Goal: Task Accomplishment & Management: Manage account settings

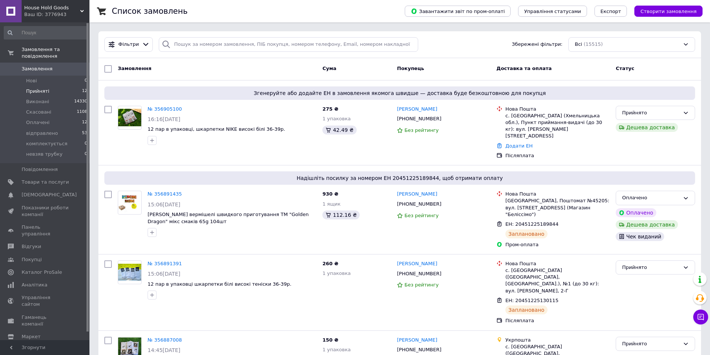
click at [53, 86] on li "Прийняті 12" at bounding box center [46, 91] width 92 height 10
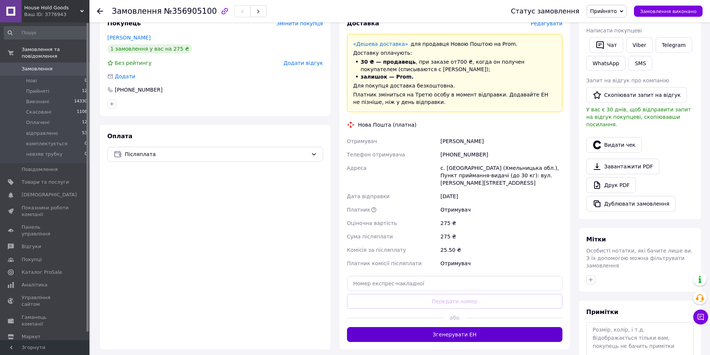
scroll to position [186, 0]
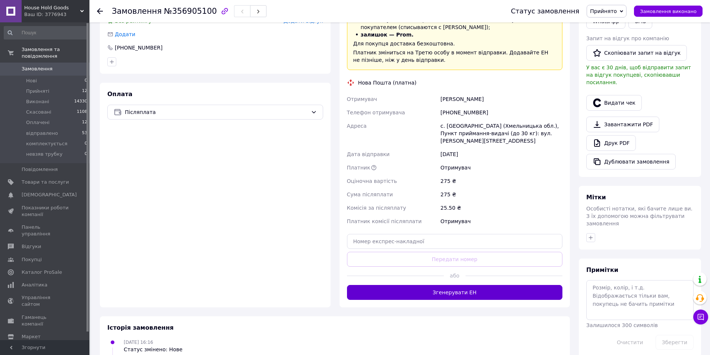
click at [450, 285] on button "Згенерувати ЕН" at bounding box center [455, 292] width 216 height 15
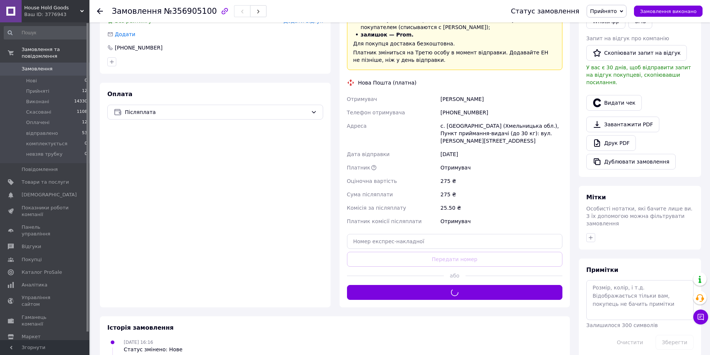
scroll to position [112, 0]
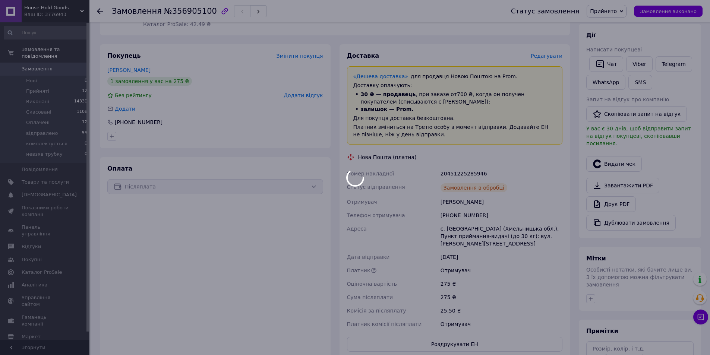
click at [453, 164] on div at bounding box center [355, 177] width 710 height 355
click at [453, 164] on body "House Hold Goods Ваш ID: 3776943 Сайт House Hold Goods Кабінет покупця Перевіри…" at bounding box center [355, 163] width 710 height 551
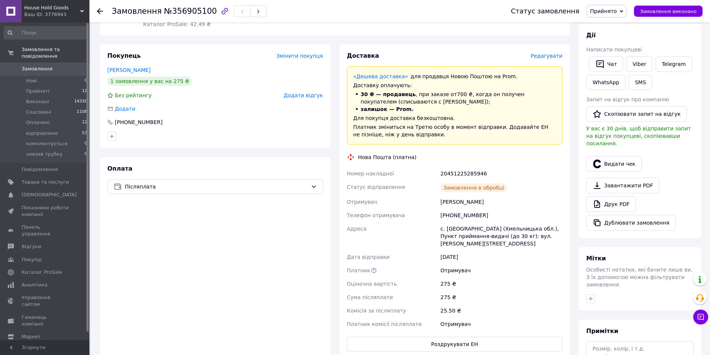
click at [455, 167] on div "20451225285946" at bounding box center [501, 173] width 125 height 13
copy div "20451225285946"
click at [644, 81] on button "SMS" at bounding box center [640, 82] width 24 height 15
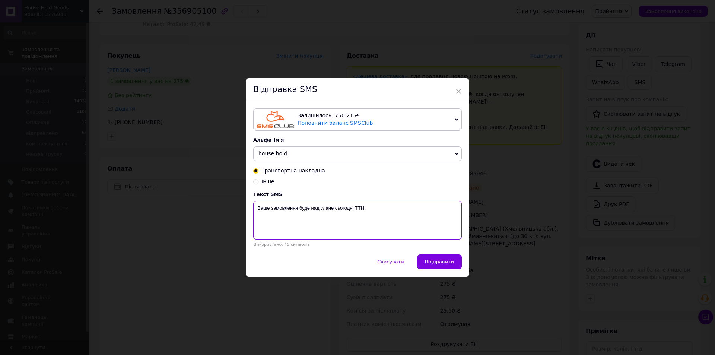
click at [432, 216] on textarea "Ваше замовлення буде надіслане сьогодні ТТН:" at bounding box center [357, 220] width 209 height 39
paste textarea "20451225285946"
type textarea "Ваше замовлення буде надіслане сьогодні ТТН: 20451225285946"
click at [438, 261] on span "Відправити" at bounding box center [439, 262] width 29 height 6
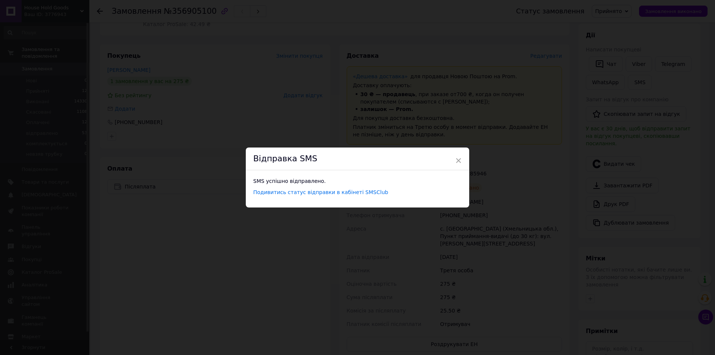
click at [129, 93] on div "× Відправка SMS SMS успішно відправлено. Подивитись статус відправки в кабінеті…" at bounding box center [357, 177] width 715 height 355
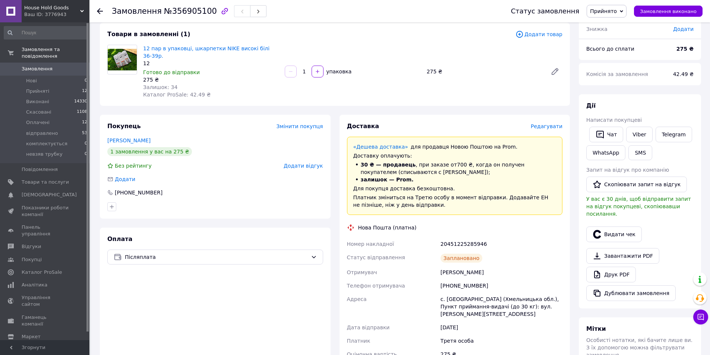
scroll to position [0, 0]
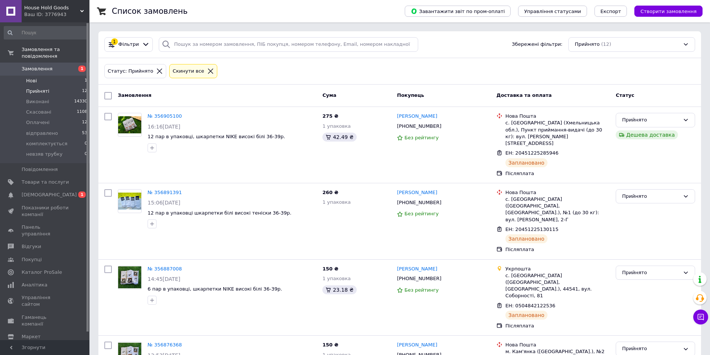
click at [35, 77] on span "Нові" at bounding box center [31, 80] width 11 height 7
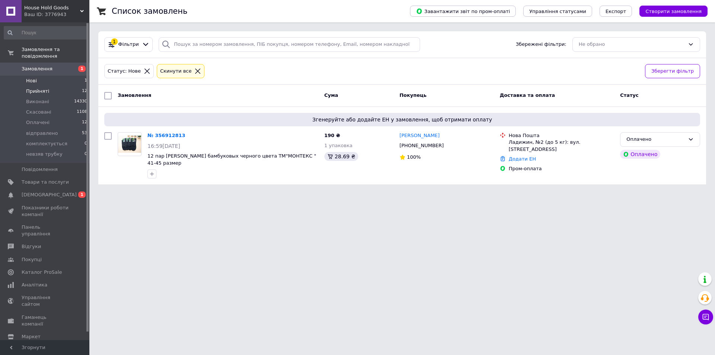
click at [47, 87] on li "Прийняті 12" at bounding box center [46, 91] width 92 height 10
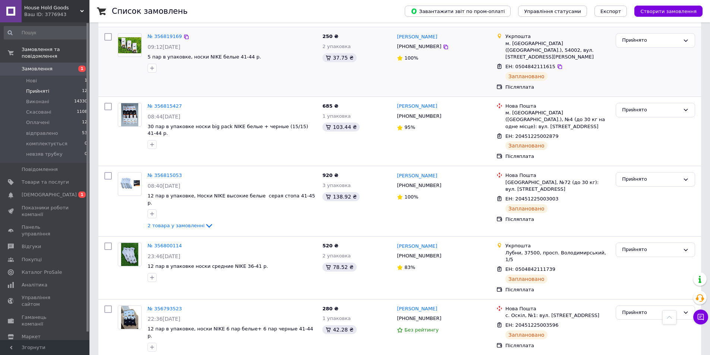
scroll to position [514, 0]
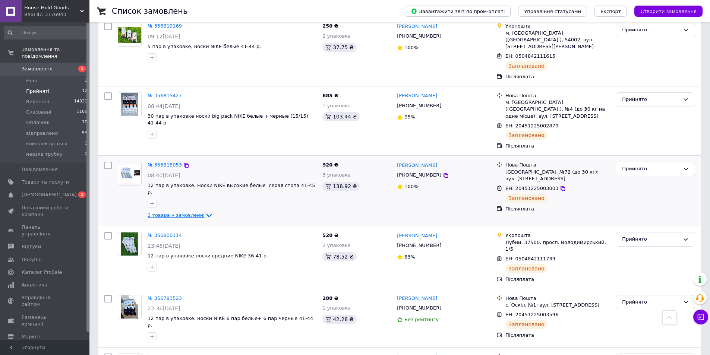
click at [184, 212] on span "2 товара у замовленні" at bounding box center [176, 215] width 57 height 6
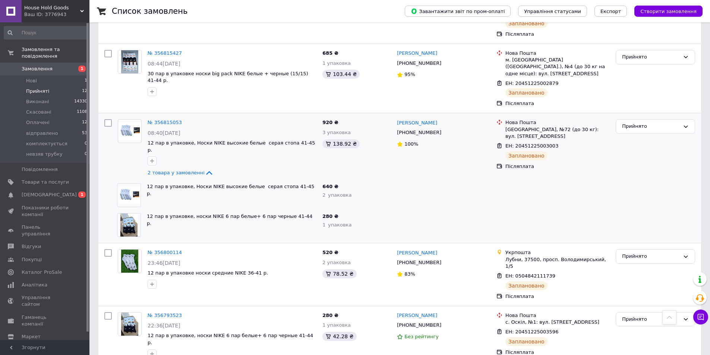
scroll to position [573, 0]
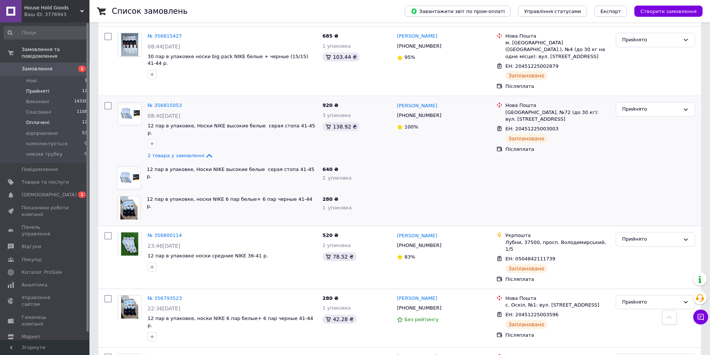
click at [53, 118] on li "Оплачені 12" at bounding box center [46, 122] width 92 height 10
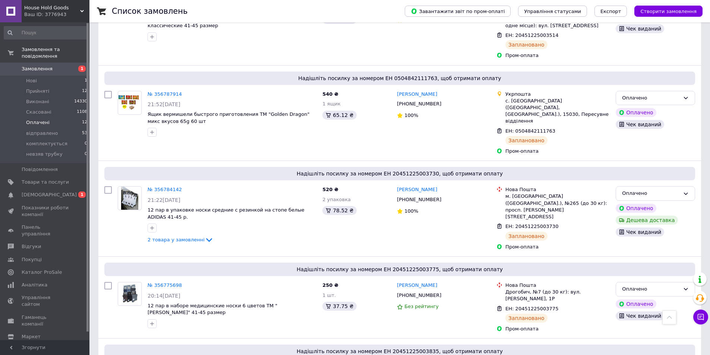
scroll to position [844, 0]
click at [54, 88] on li "Прийняті 12" at bounding box center [46, 91] width 92 height 10
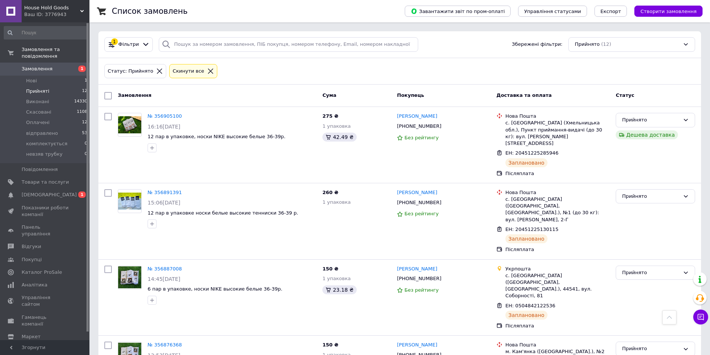
drag, startPoint x: 450, startPoint y: 291, endPoint x: 423, endPoint y: 44, distance: 247.6
click at [108, 98] on input "checkbox" at bounding box center [107, 95] width 7 height 7
checkbox input "true"
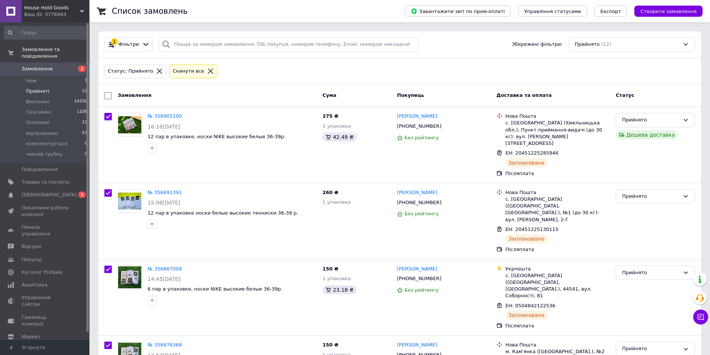
checkbox input "true"
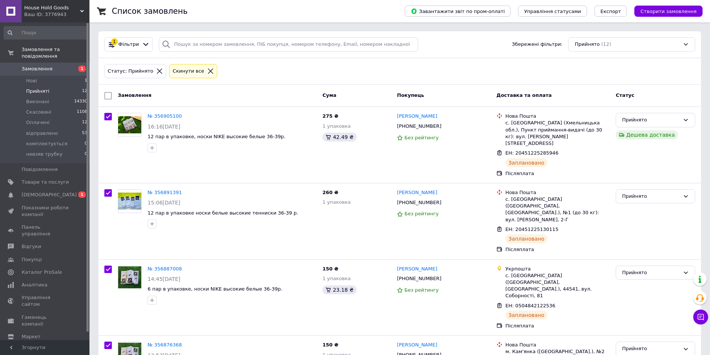
checkbox input "true"
click at [122, 97] on span "Дії для 12 замовлень" at bounding box center [145, 95] width 54 height 7
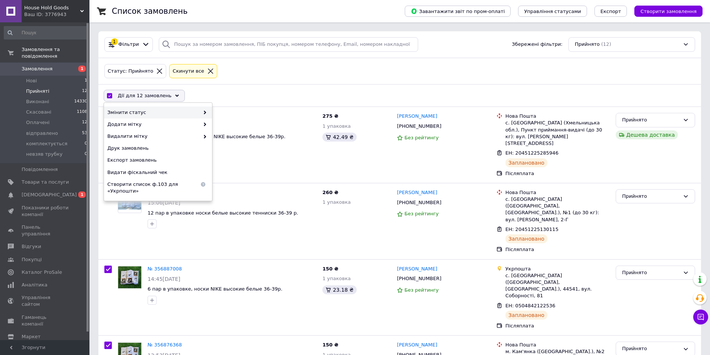
click at [143, 112] on span "Змінити статус" at bounding box center [153, 112] width 92 height 7
click at [143, 110] on span "Змінити статус" at bounding box center [153, 112] width 92 height 7
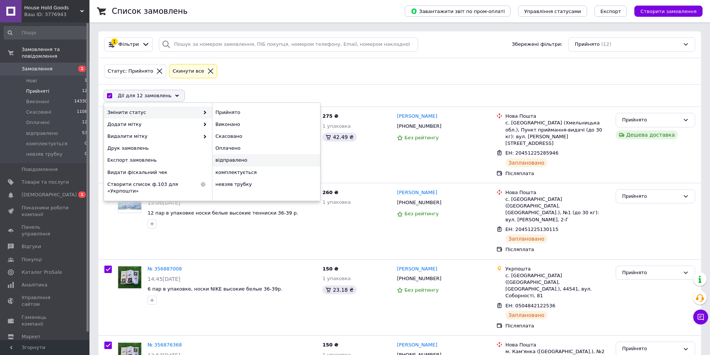
click at [273, 157] on div "відправлено" at bounding box center [266, 160] width 108 height 12
checkbox input "false"
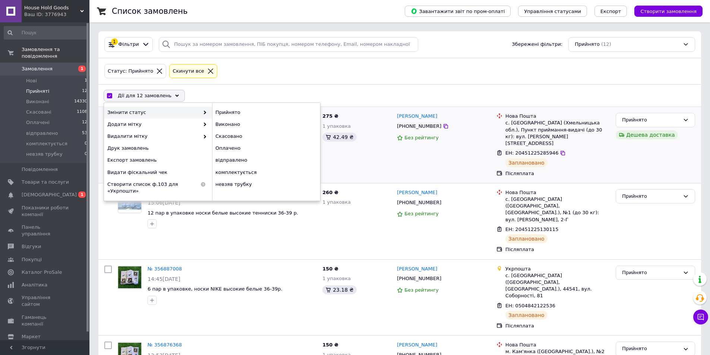
checkbox input "false"
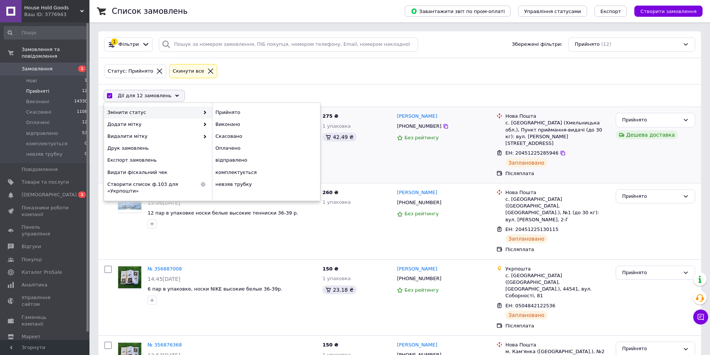
checkbox input "false"
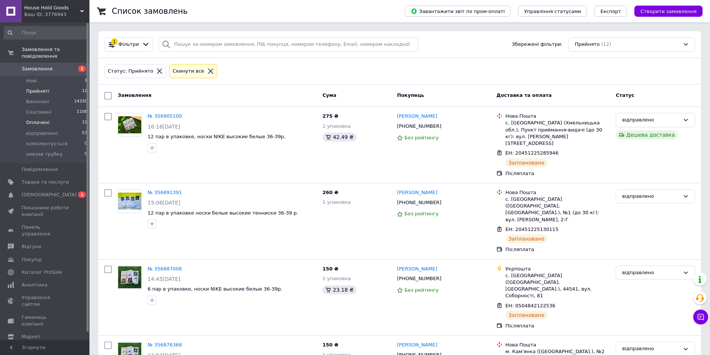
click at [66, 119] on li "Оплачені 12" at bounding box center [46, 122] width 92 height 10
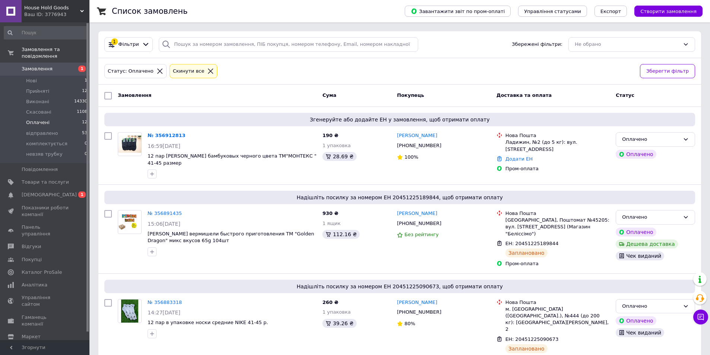
click at [108, 98] on input "checkbox" at bounding box center [107, 95] width 7 height 7
checkbox input "true"
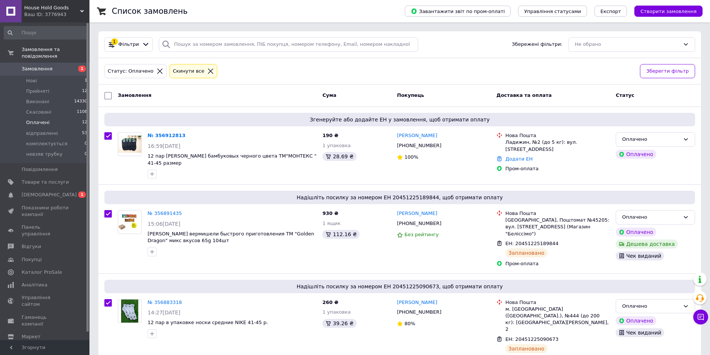
checkbox input "true"
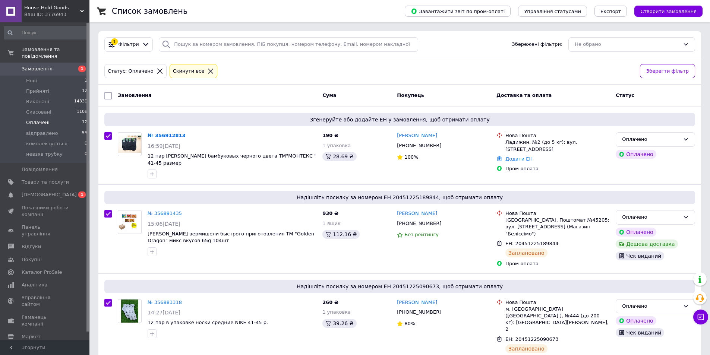
checkbox input "true"
click at [126, 96] on span "Дії для 13 замовлень" at bounding box center [145, 95] width 54 height 7
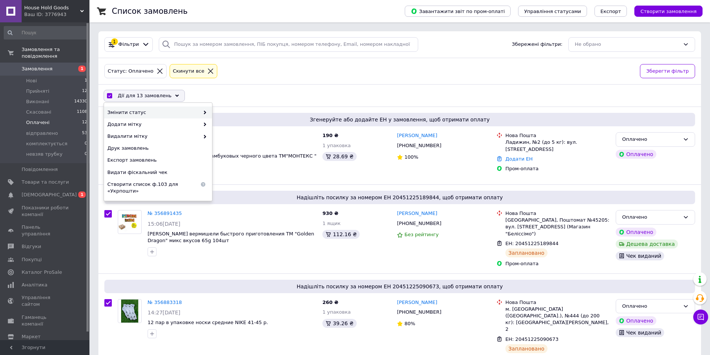
click at [144, 108] on div "Змінити статус" at bounding box center [158, 113] width 108 height 12
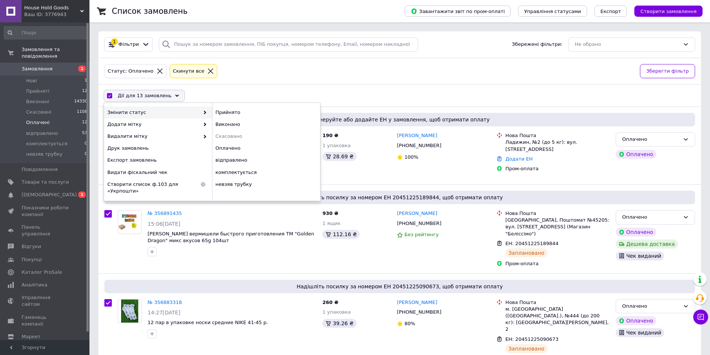
click at [144, 110] on span "Змінити статус" at bounding box center [153, 112] width 92 height 7
click at [246, 159] on div "відправлено" at bounding box center [266, 160] width 108 height 12
checkbox input "false"
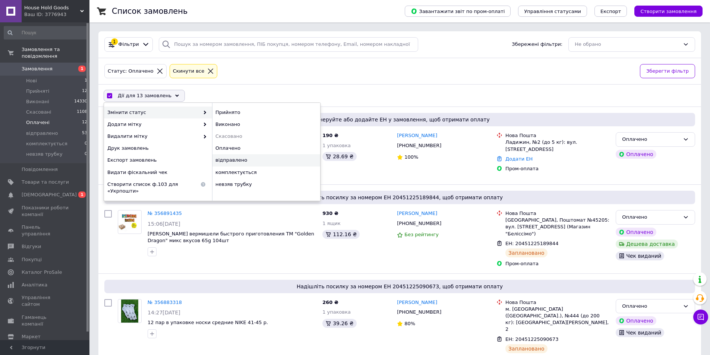
checkbox input "false"
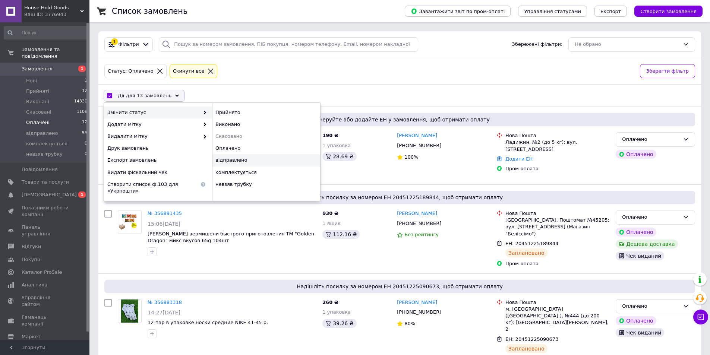
checkbox input "false"
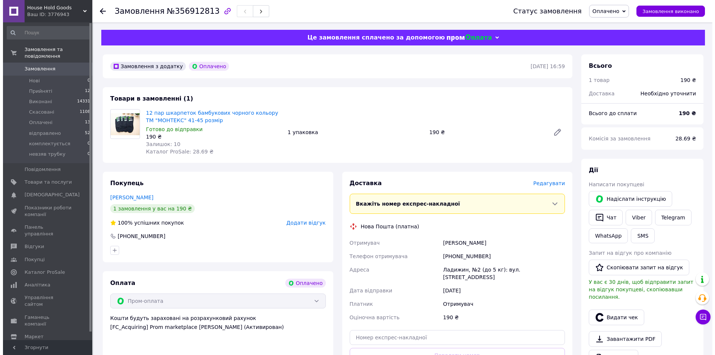
scroll to position [74, 0]
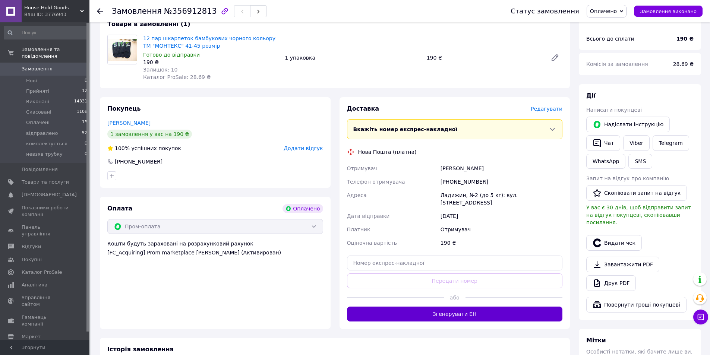
click at [423, 309] on button "Згенерувати ЕН" at bounding box center [455, 314] width 216 height 15
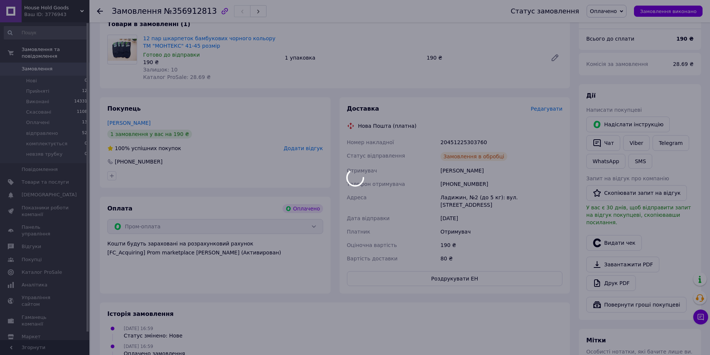
click at [457, 140] on div at bounding box center [355, 177] width 710 height 355
click at [457, 140] on body "House Hold Goods Ваш ID: 3776943 Сайт House Hold Goods Кабінет покупця Перевіри…" at bounding box center [355, 218] width 710 height 584
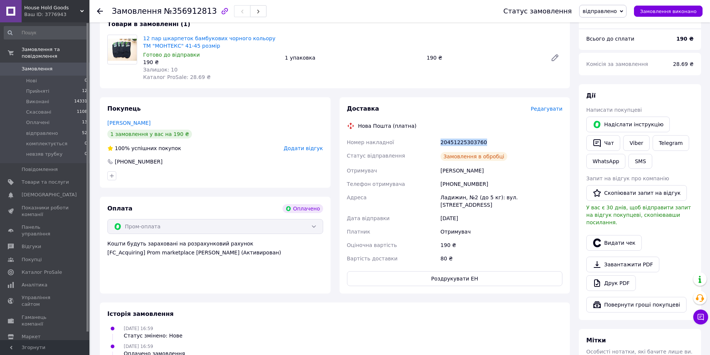
click at [457, 140] on div "20451225303760" at bounding box center [501, 142] width 125 height 13
copy div "20451225303760"
click at [636, 161] on button "SMS" at bounding box center [640, 161] width 24 height 15
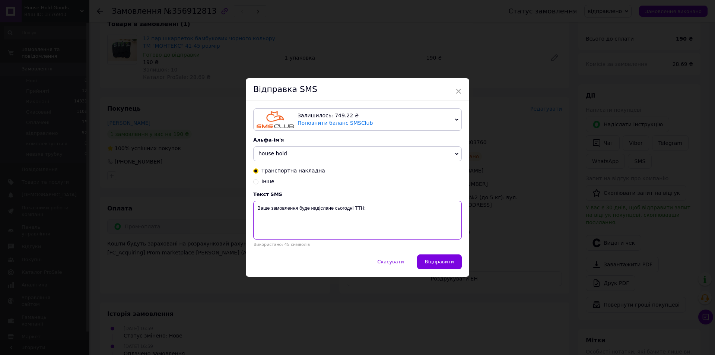
click at [403, 238] on textarea "Ваше замовлення буде надіслане сьогодні ТТН:" at bounding box center [357, 220] width 209 height 39
paste textarea "20451225303760"
type textarea "Ваше замовлення буде надіслане сьогодні ТТН: 20451225303760"
click at [444, 273] on div "Скасувати   Відправити" at bounding box center [357, 265] width 223 height 22
click at [440, 264] on span "Відправити" at bounding box center [439, 262] width 29 height 6
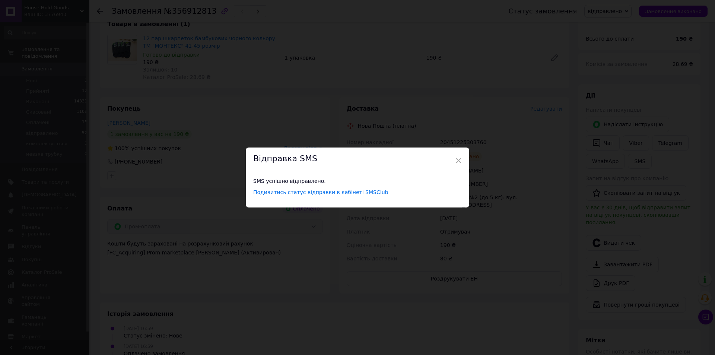
click at [237, 76] on div "× Відправка SMS SMS успішно відправлено. Подивитись статус відправки в кабінеті…" at bounding box center [357, 177] width 715 height 355
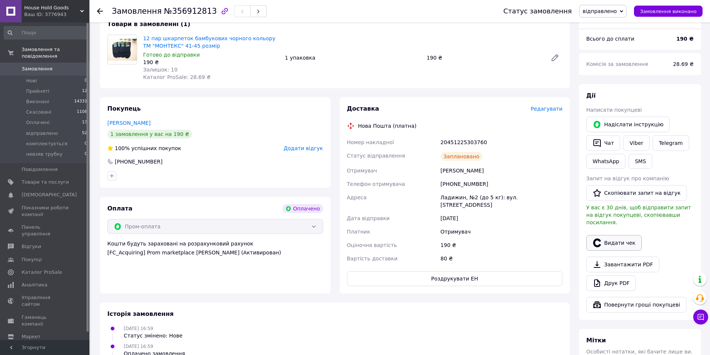
drag, startPoint x: 616, startPoint y: 234, endPoint x: 611, endPoint y: 232, distance: 6.1
click at [616, 235] on button "Видати чек" at bounding box center [614, 243] width 56 height 16
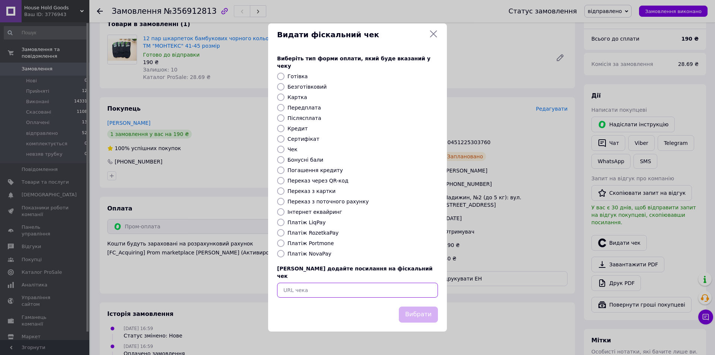
click at [348, 286] on input "text" at bounding box center [357, 290] width 161 height 15
paste input "https://check.checkbox.ua/59818d2d-f844-4a0d-b845-76d2e9bc0a1c"
type input "https://check.checkbox.ua/59818d2d-f844-4a0d-b845-76d2e9bc0a1c"
click at [419, 307] on button "Вибрати" at bounding box center [418, 315] width 39 height 16
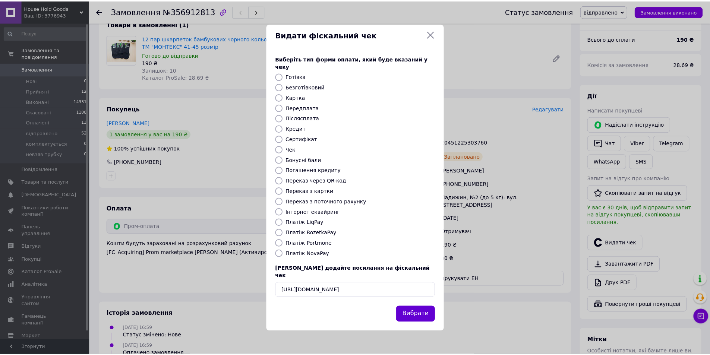
scroll to position [0, 0]
